Goal: Information Seeking & Learning: Learn about a topic

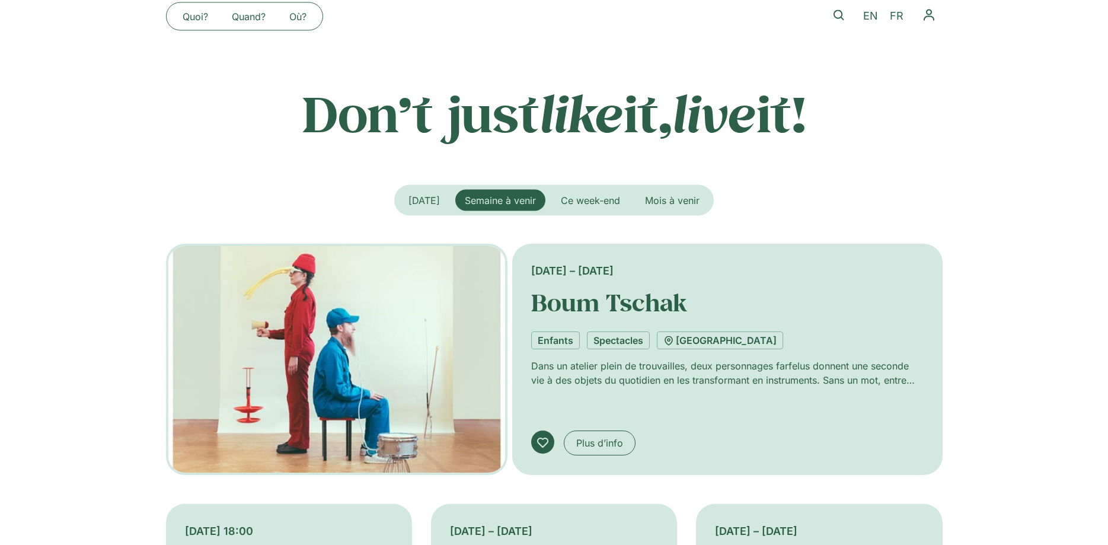
scroll to position [181, 0]
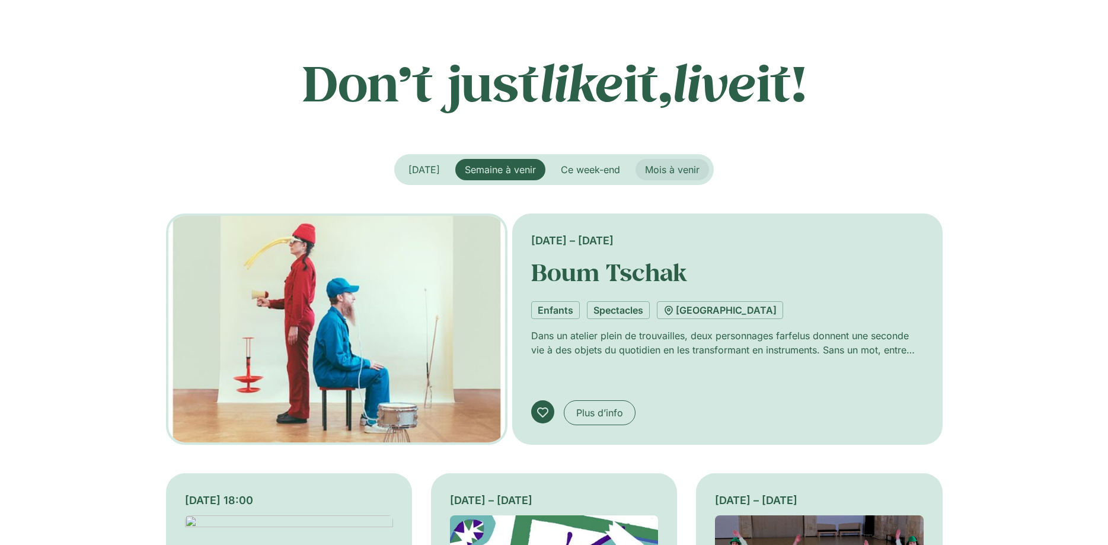
click at [679, 171] on span "Mois à venir" at bounding box center [672, 170] width 55 height 12
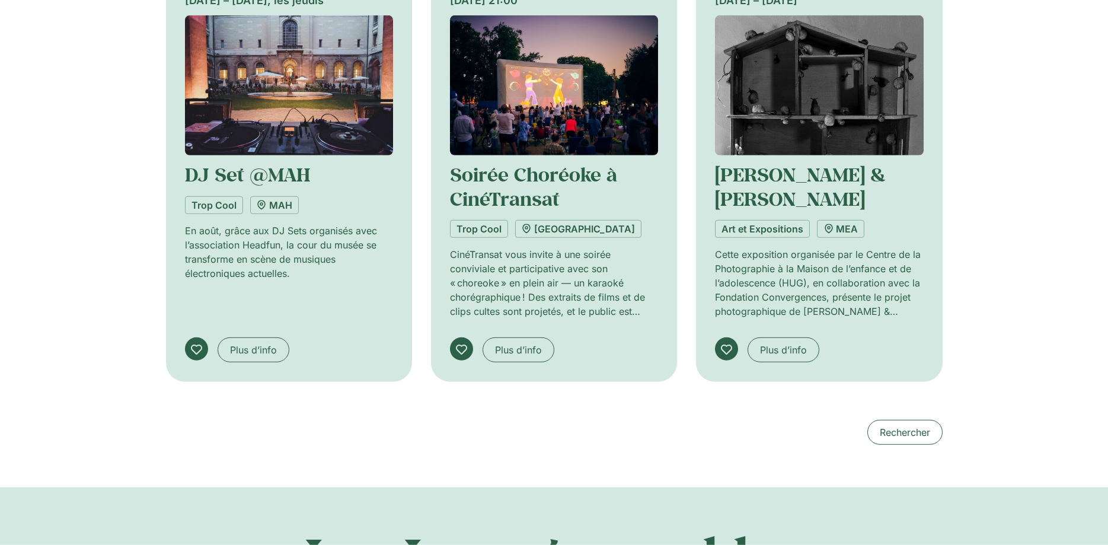
scroll to position [1209, 0]
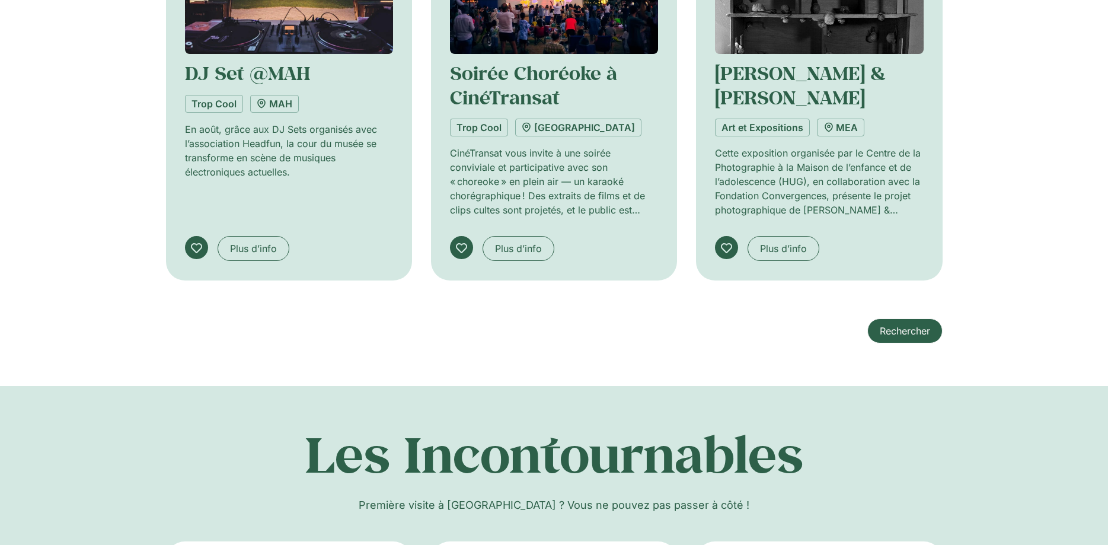
click at [921, 325] on span "Rechercher" at bounding box center [905, 331] width 50 height 14
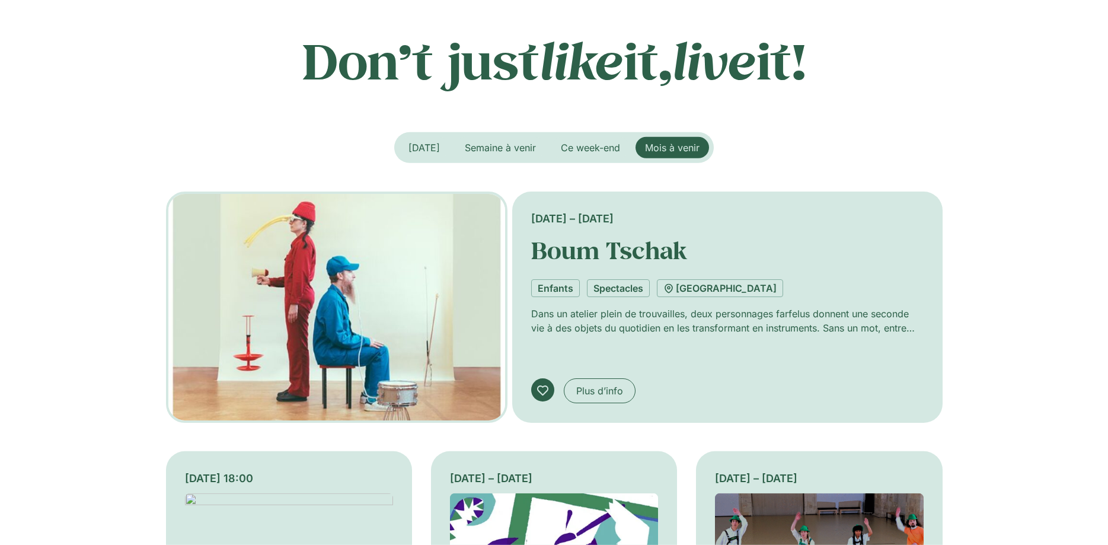
scroll to position [181, 0]
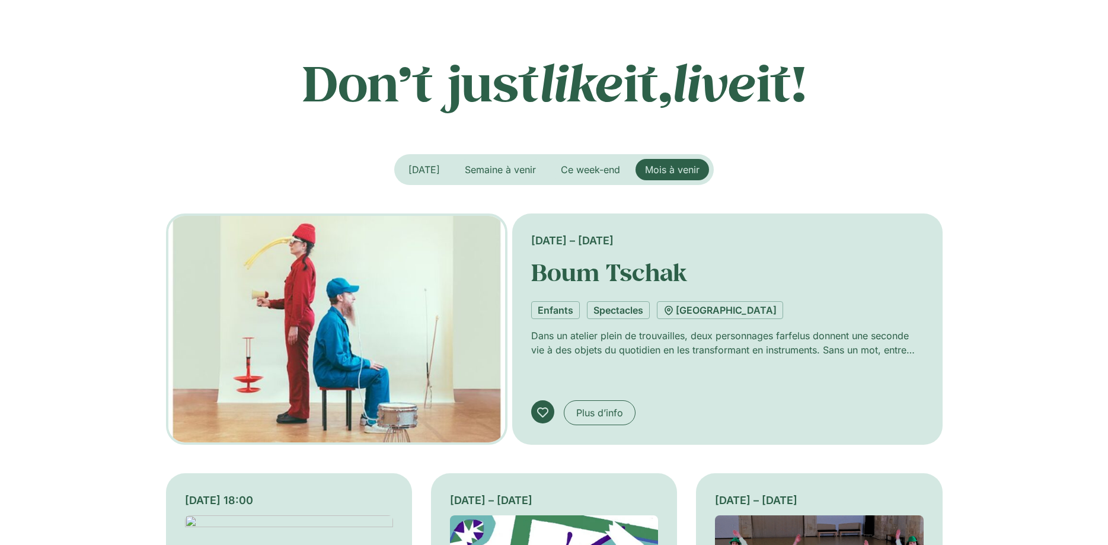
click at [665, 163] on button "Mois à venir" at bounding box center [672, 169] width 74 height 21
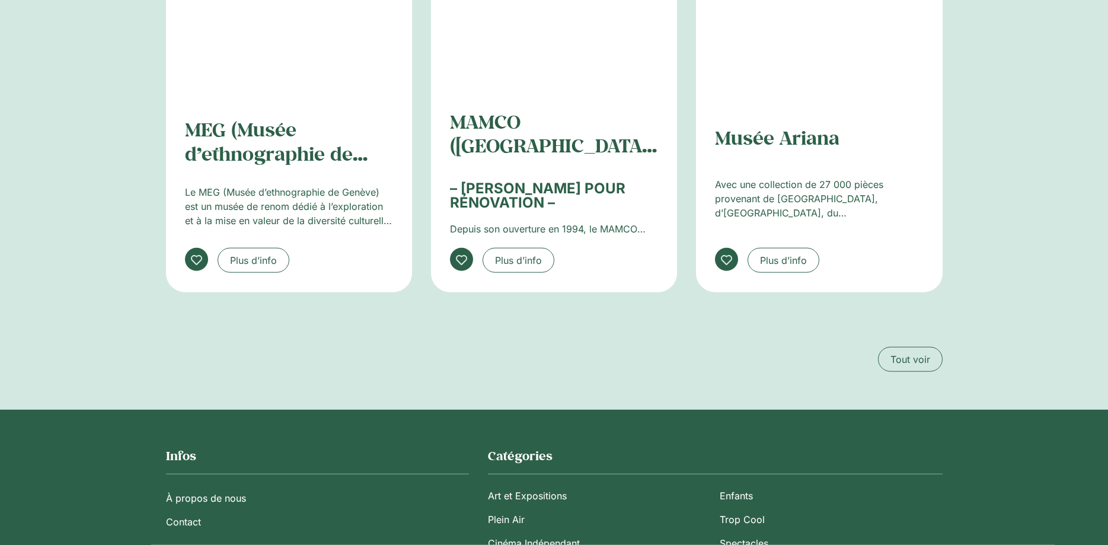
scroll to position [1874, 0]
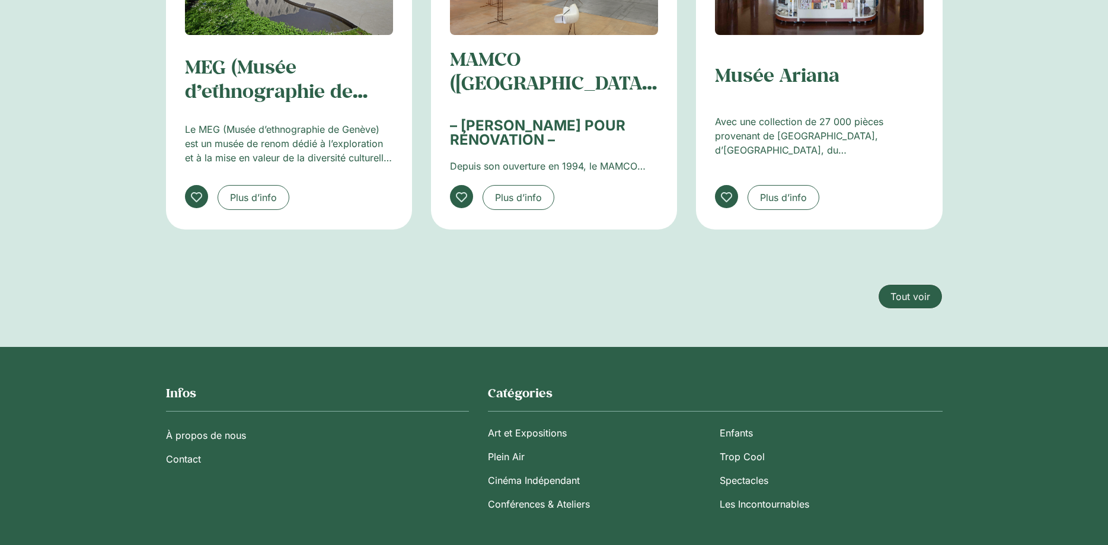
click at [889, 298] on link "Tout voir" at bounding box center [910, 296] width 65 height 25
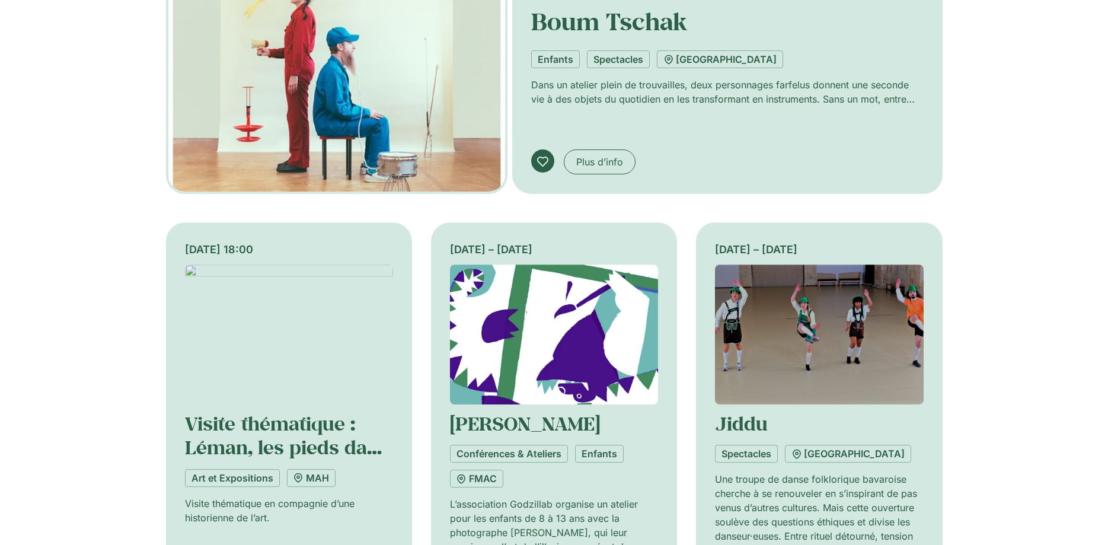
scroll to position [363, 0]
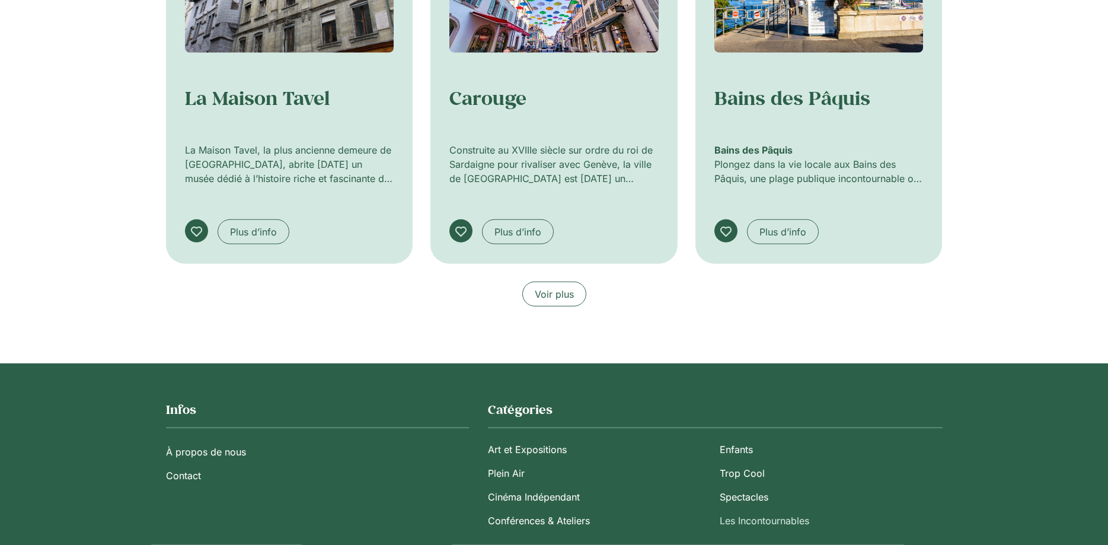
scroll to position [786, 0]
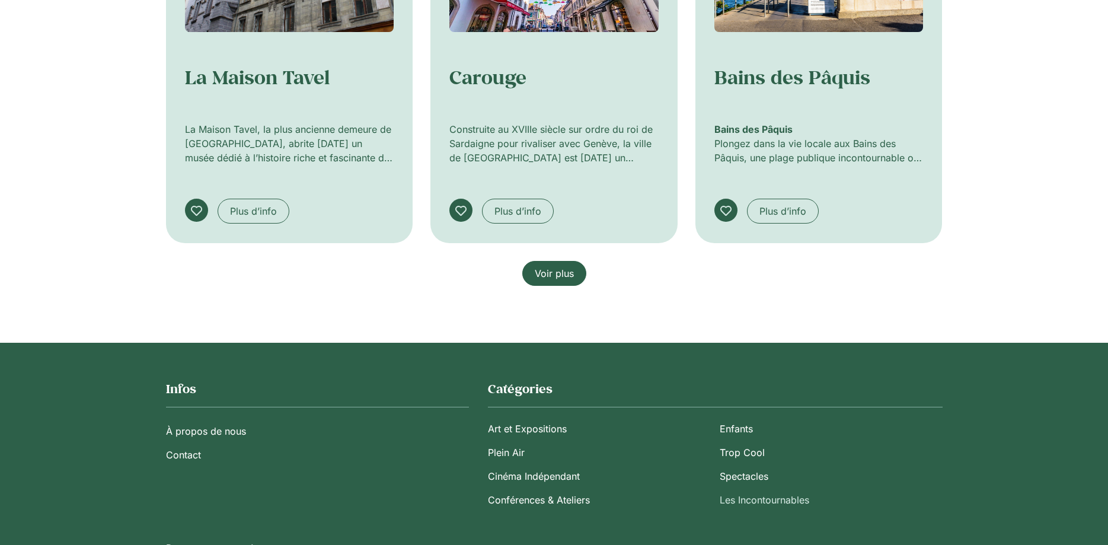
click at [567, 279] on span "Voir plus" at bounding box center [554, 273] width 39 height 14
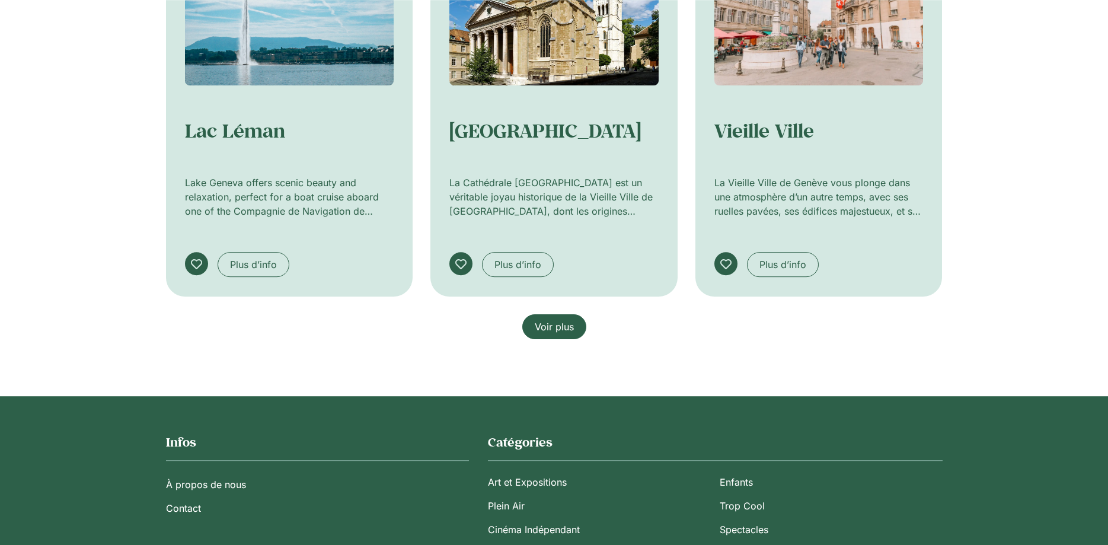
scroll to position [1512, 0]
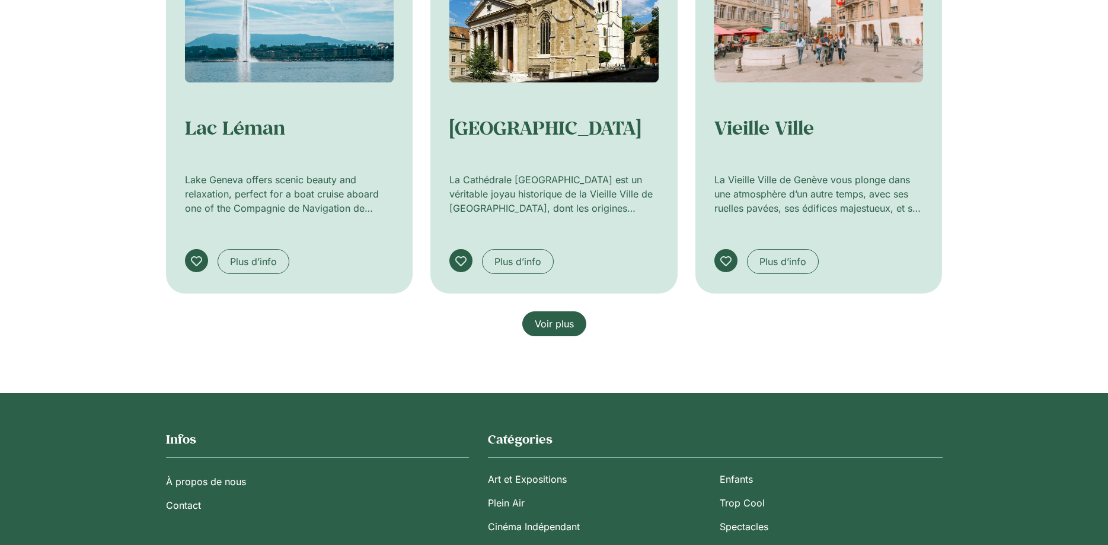
click at [554, 322] on span "Voir plus" at bounding box center [554, 324] width 39 height 14
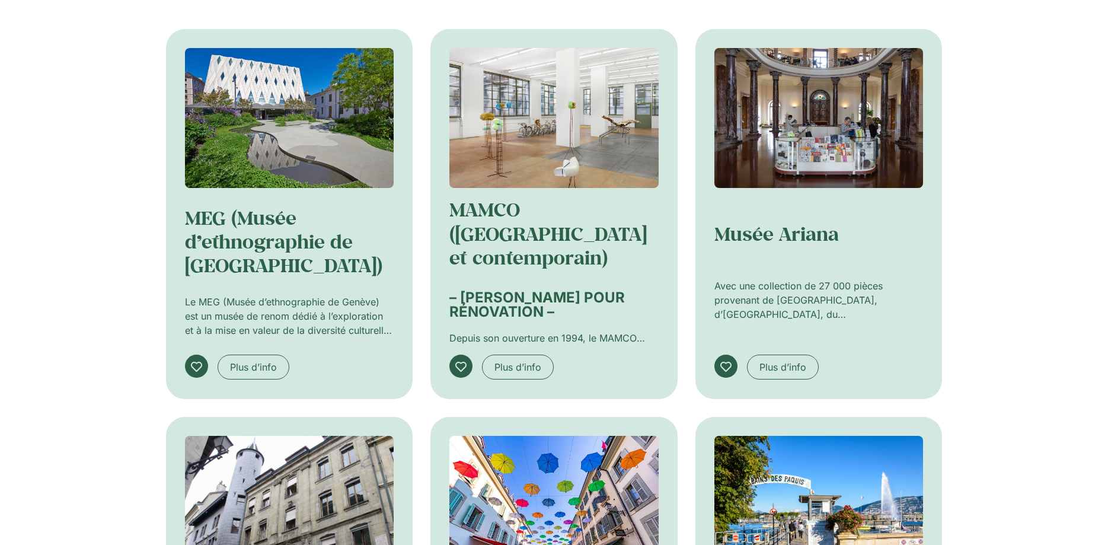
scroll to position [0, 0]
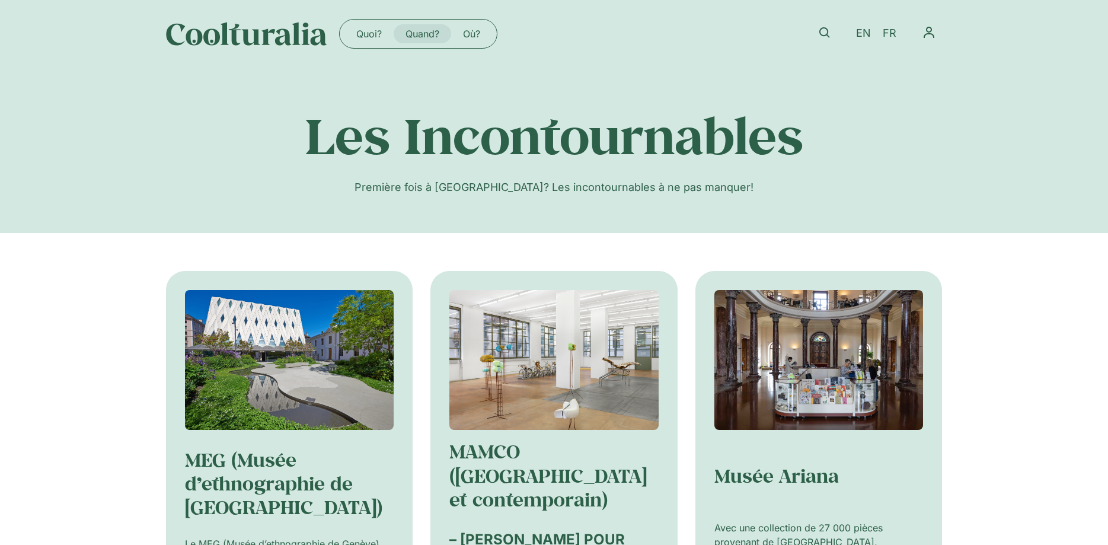
click at [416, 36] on link "Quand?" at bounding box center [423, 33] width 58 height 19
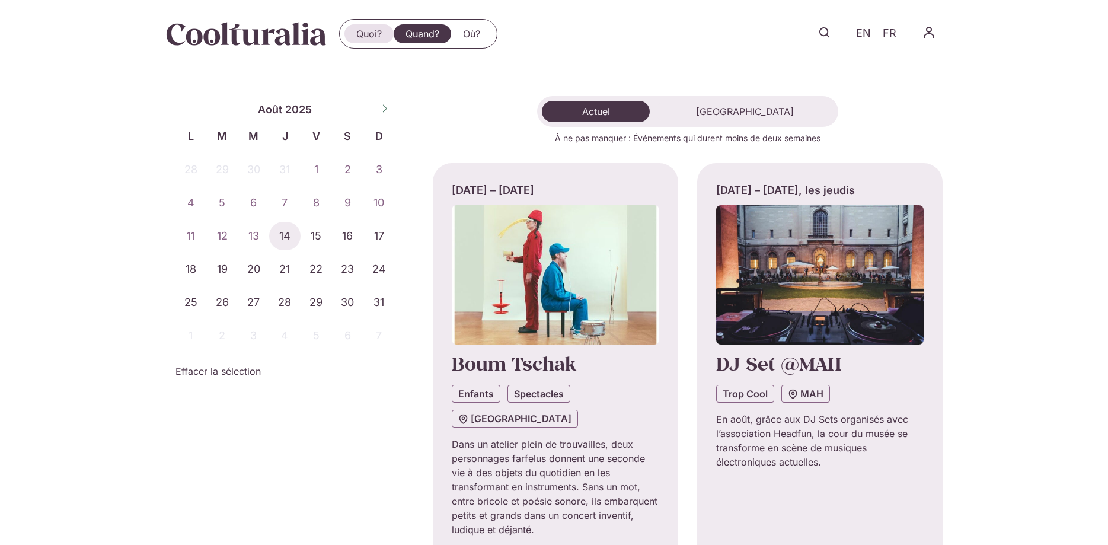
click at [379, 28] on link "Quoi?" at bounding box center [368, 33] width 49 height 19
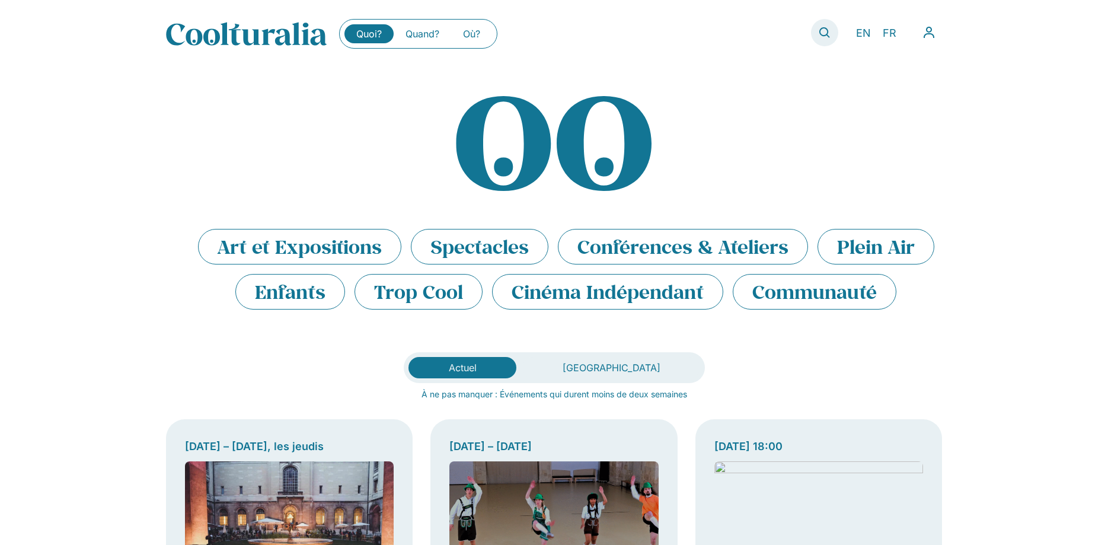
click at [833, 30] on link at bounding box center [824, 32] width 27 height 27
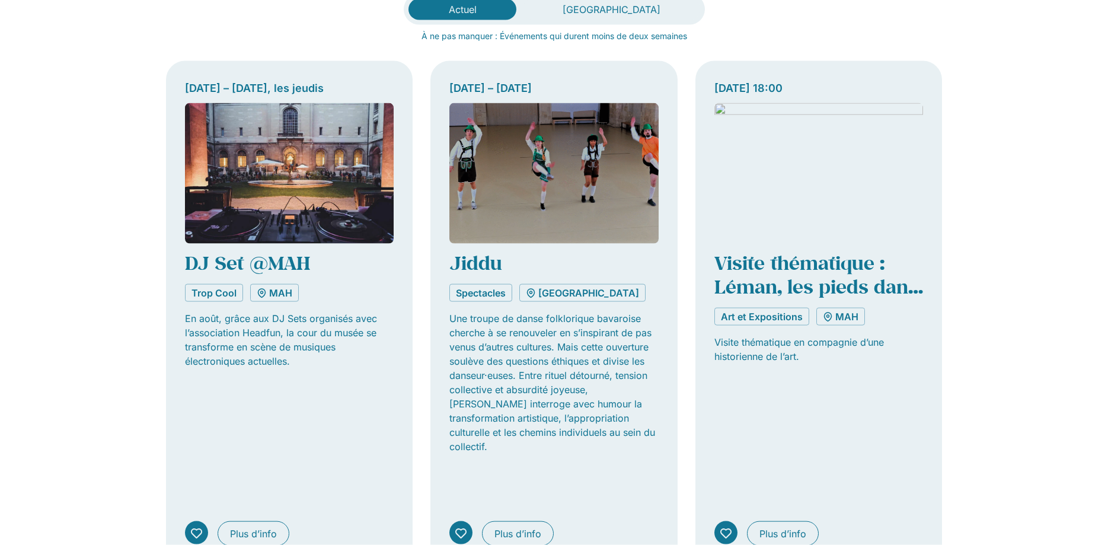
scroll to position [363, 0]
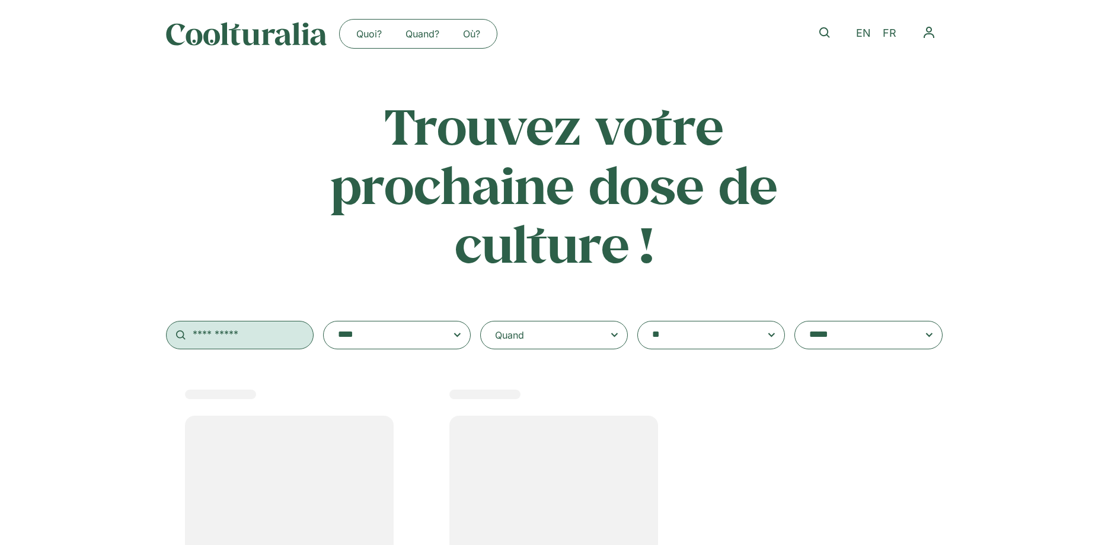
click at [243, 347] on input "text" at bounding box center [240, 335] width 148 height 28
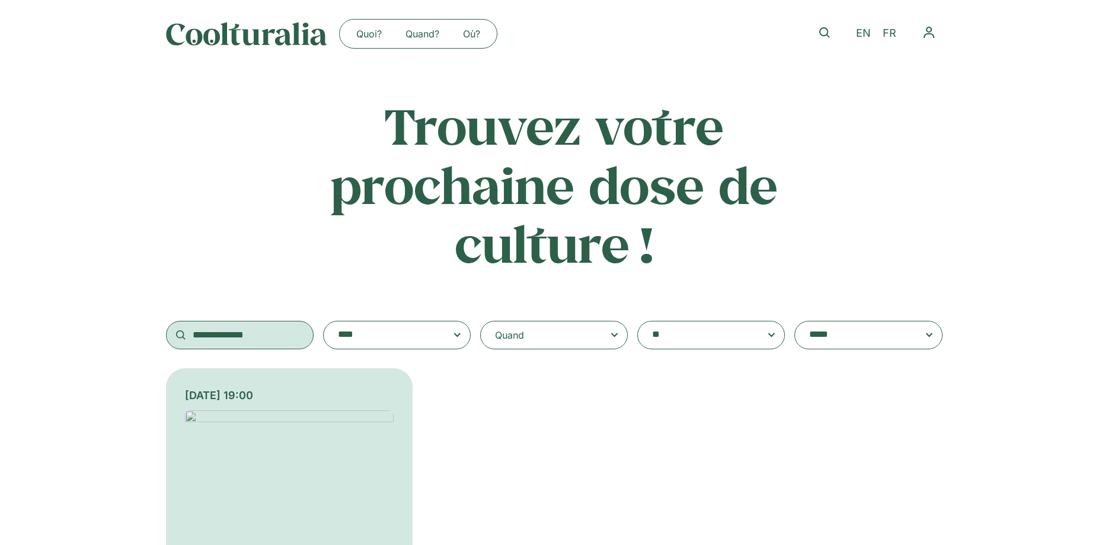
type input "**********"
